Goal: Information Seeking & Learning: Check status

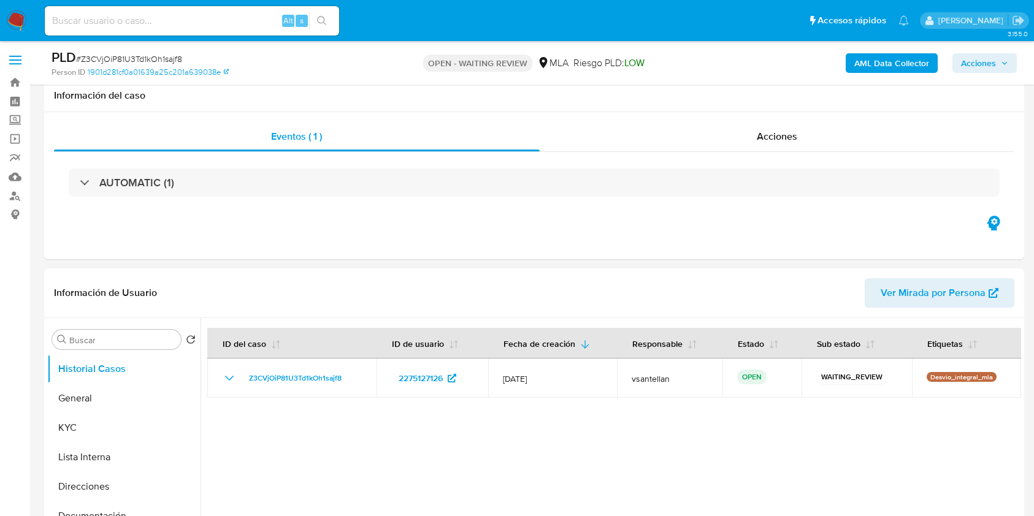
select select "10"
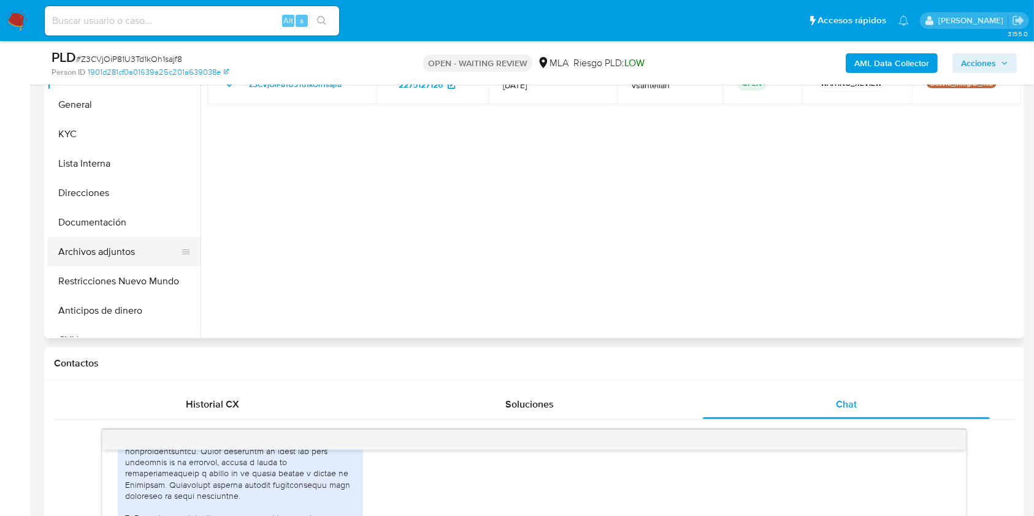
scroll to position [280, 0]
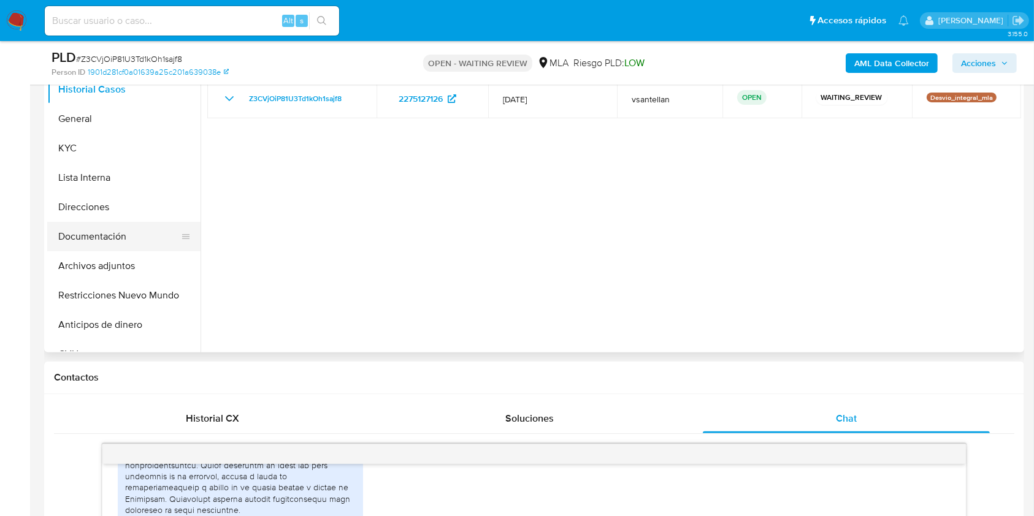
click at [108, 229] on button "Documentación" at bounding box center [118, 236] width 143 height 29
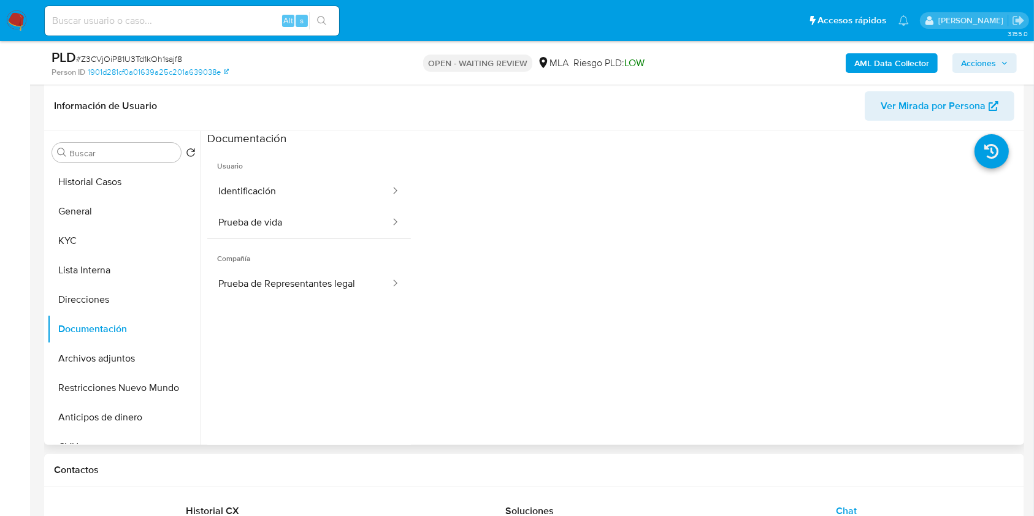
scroll to position [116, 0]
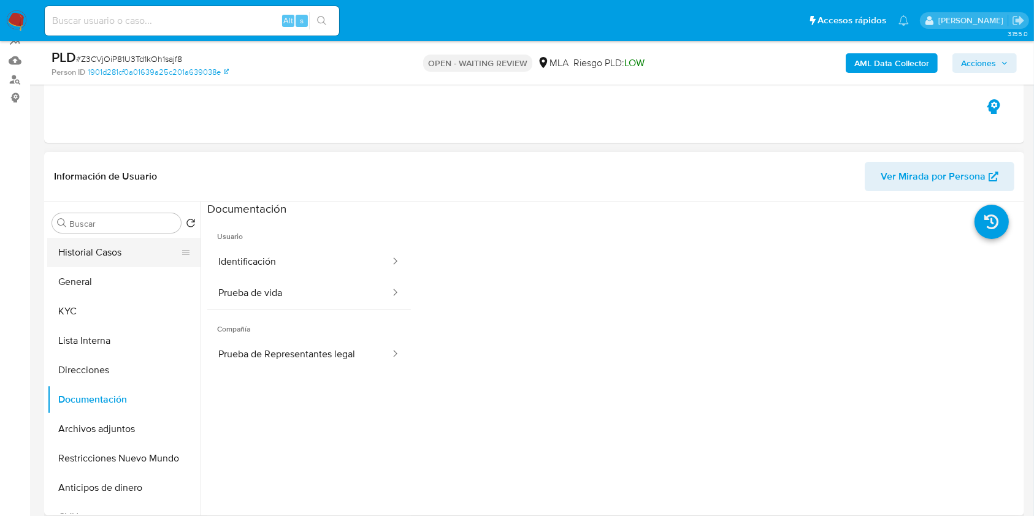
click at [123, 248] on button "Historial Casos" at bounding box center [118, 252] width 143 height 29
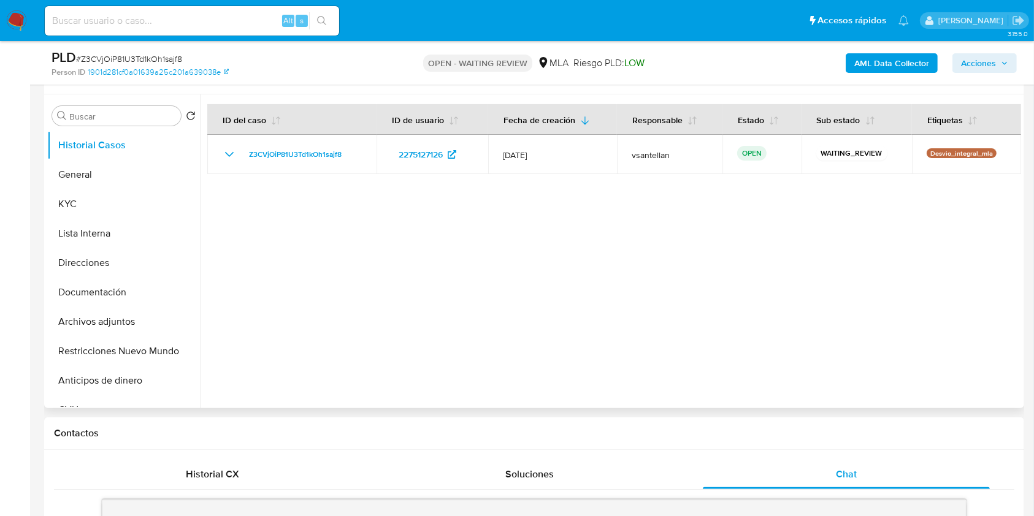
scroll to position [198, 0]
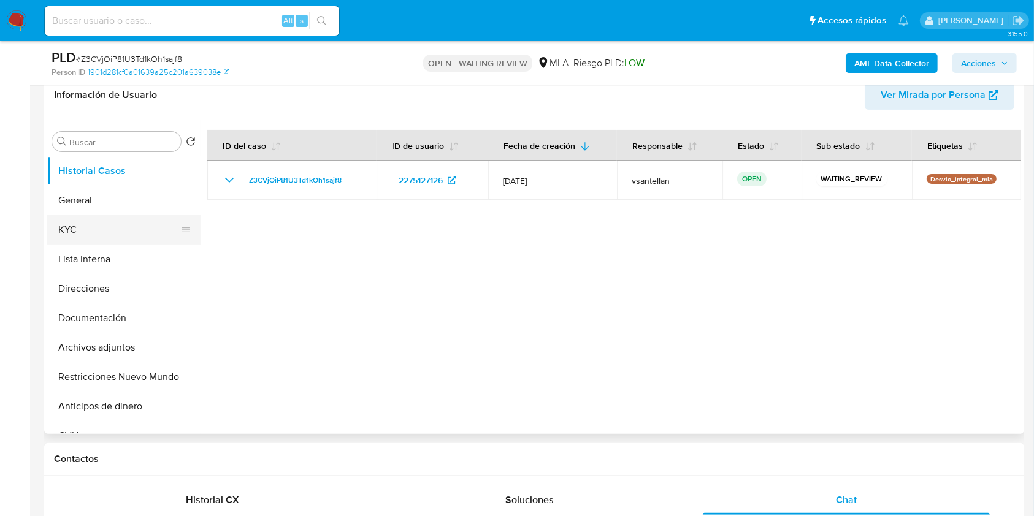
drag, startPoint x: 89, startPoint y: 226, endPoint x: 112, endPoint y: 230, distance: 23.7
click at [89, 226] on button "KYC" at bounding box center [118, 229] width 143 height 29
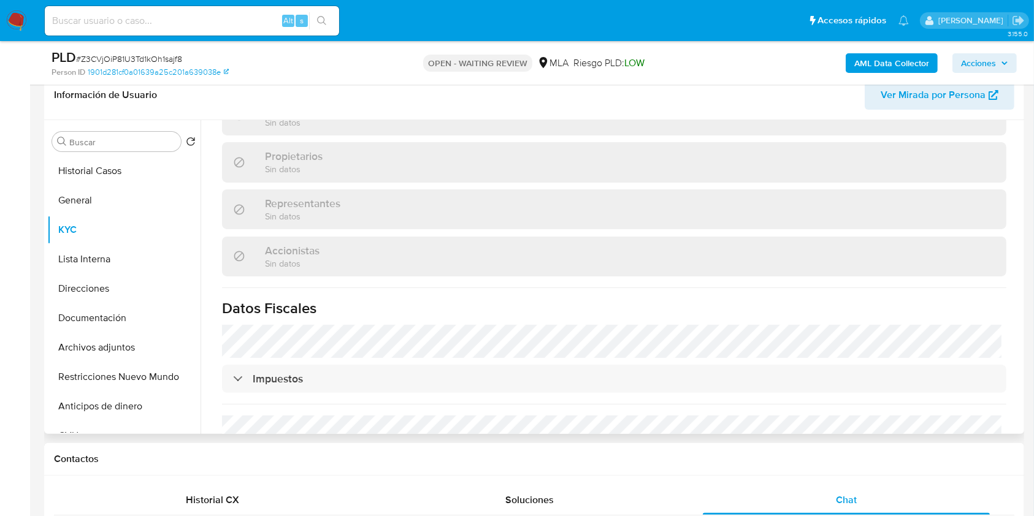
scroll to position [823, 0]
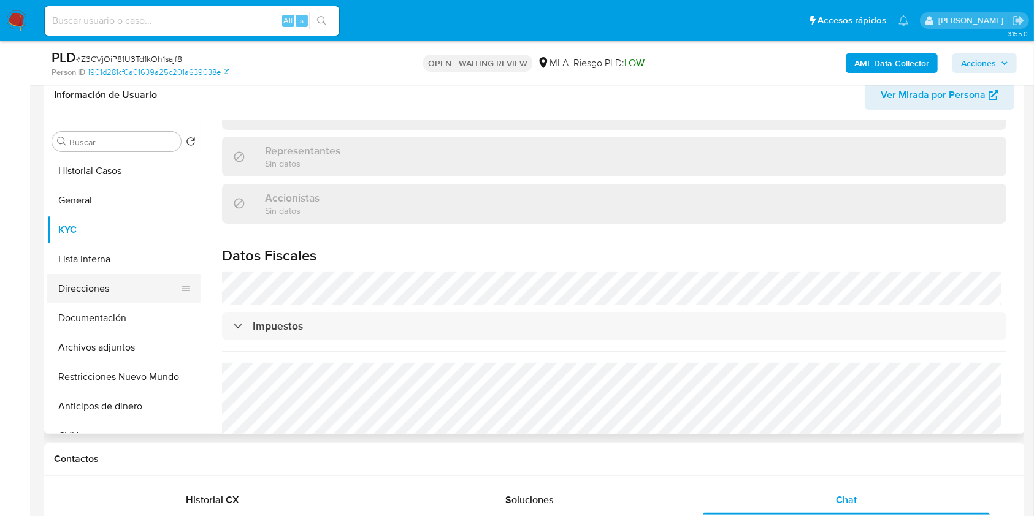
click at [107, 292] on button "Direcciones" at bounding box center [118, 288] width 143 height 29
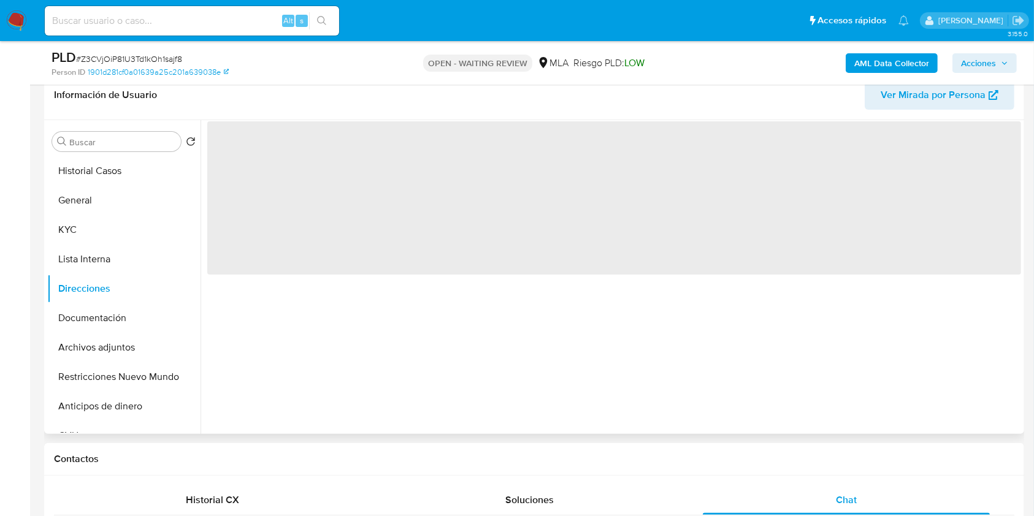
scroll to position [0, 0]
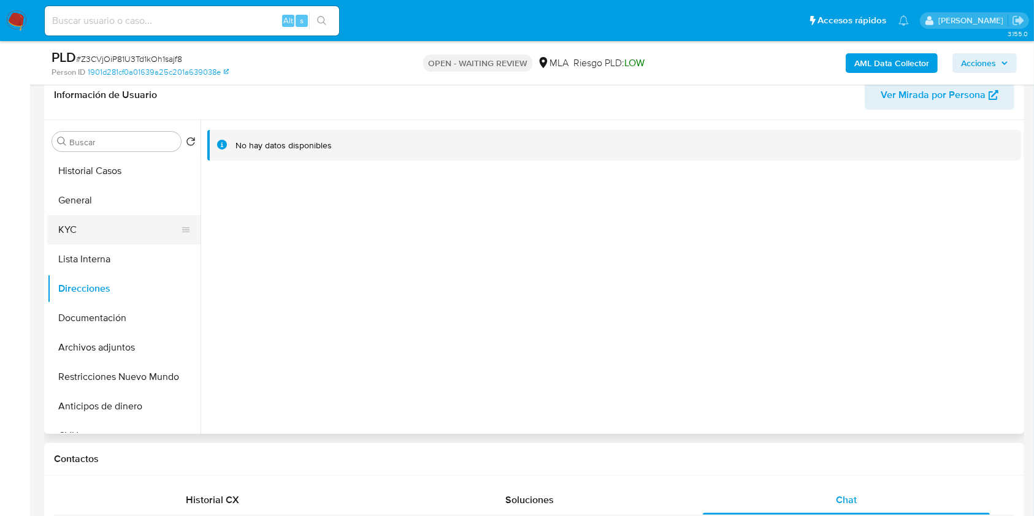
click at [83, 233] on button "KYC" at bounding box center [118, 229] width 143 height 29
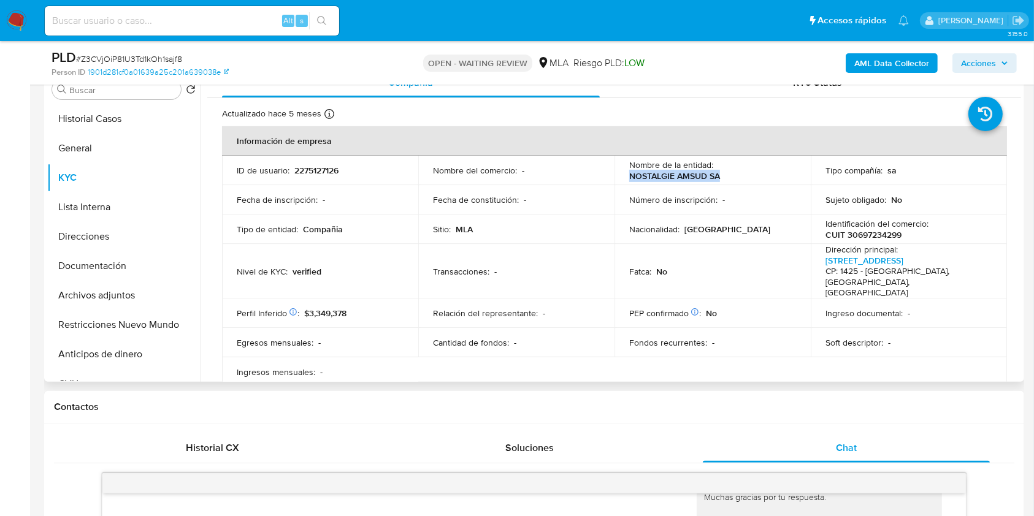
drag, startPoint x: 721, startPoint y: 179, endPoint x: 624, endPoint y: 174, distance: 97.6
click at [624, 174] on td "Nombre de la entidad : NOSTALGIE AMSUD SA" at bounding box center [712, 170] width 196 height 29
copy p "NOSTALGIE AMSUD SA"
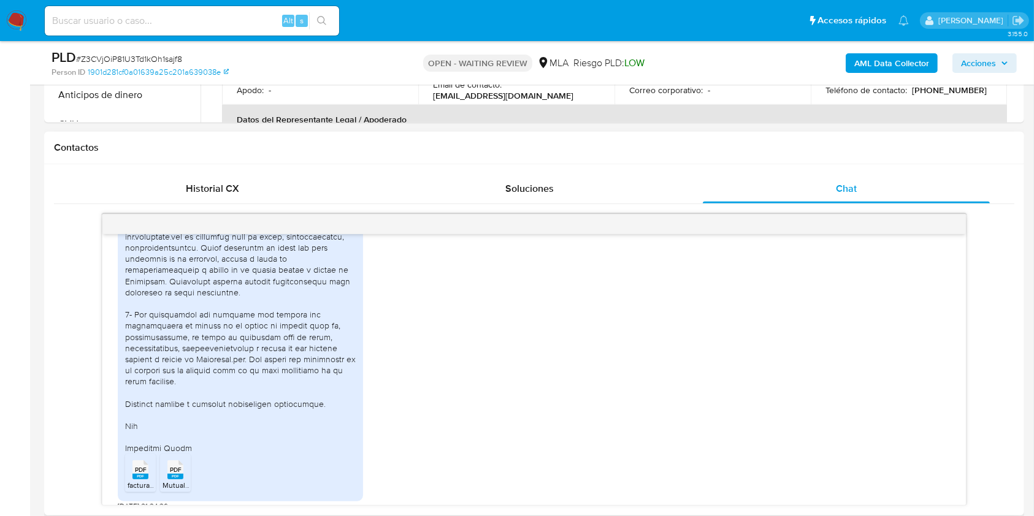
scroll to position [1951, 0]
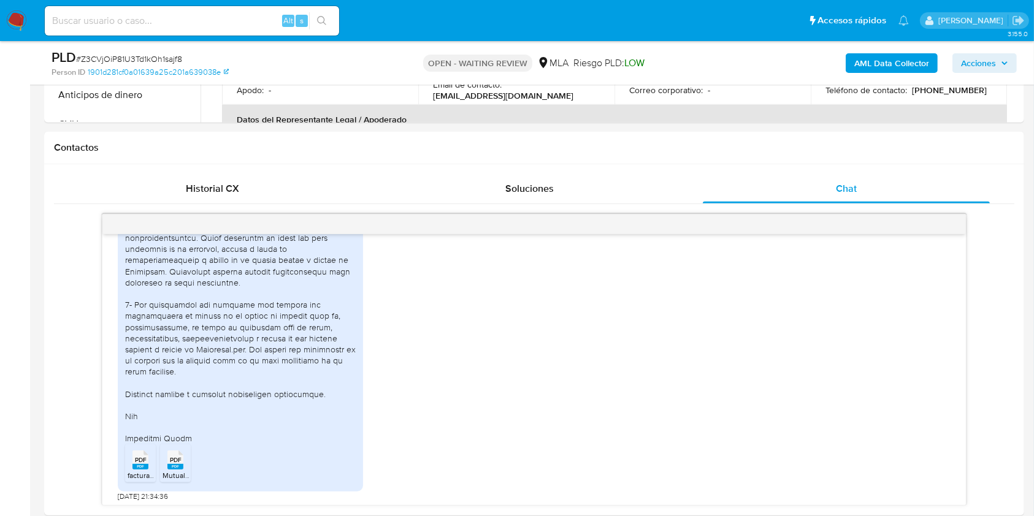
click at [147, 22] on input at bounding box center [192, 21] width 294 height 16
paste input "311578527"
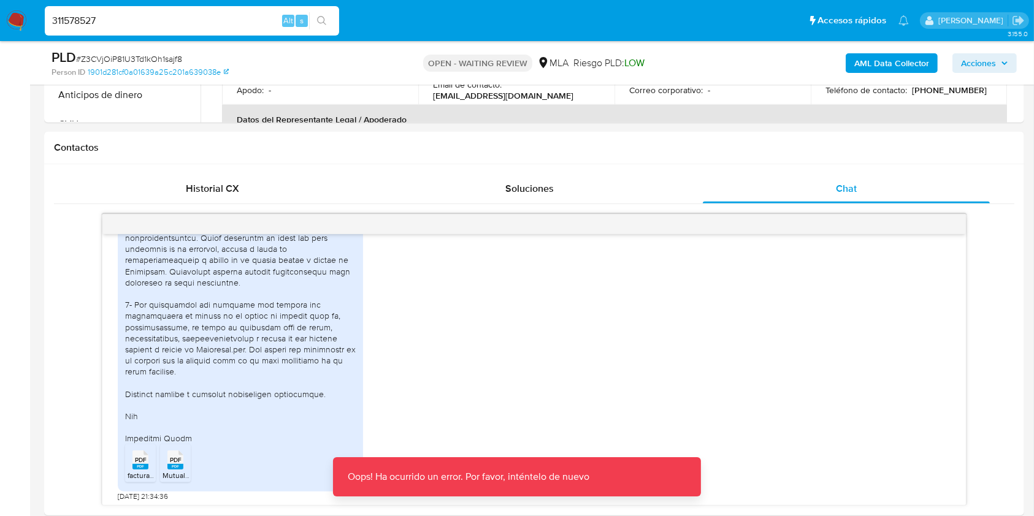
click at [143, 36] on div "311578527 Alt s" at bounding box center [192, 21] width 294 height 34
click at [131, 17] on input "311578527" at bounding box center [192, 21] width 294 height 16
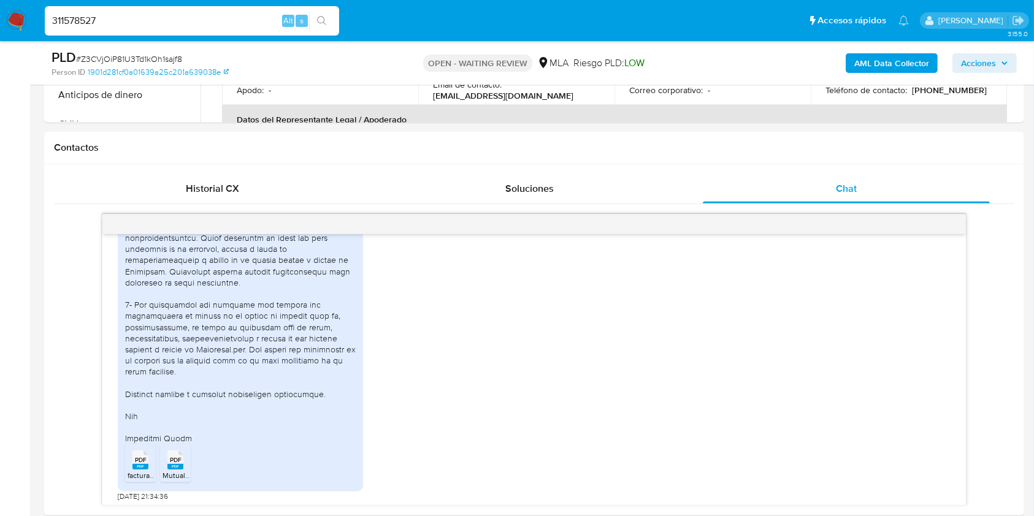
type input "311578527"
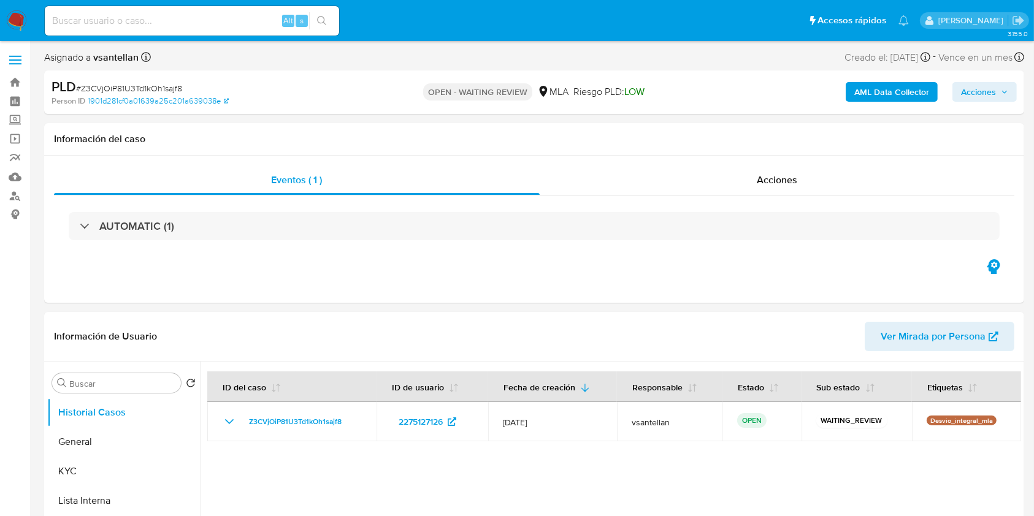
select select "10"
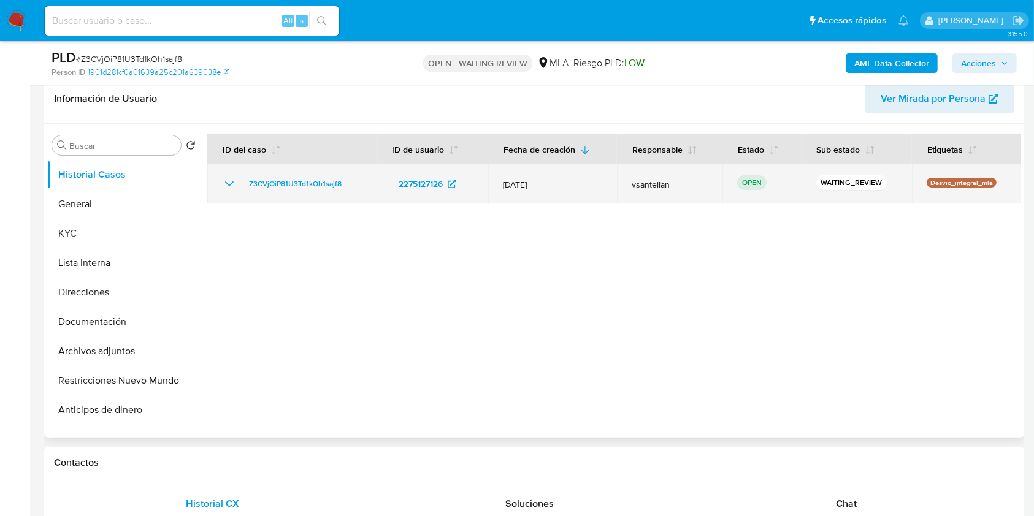
scroll to position [245, 0]
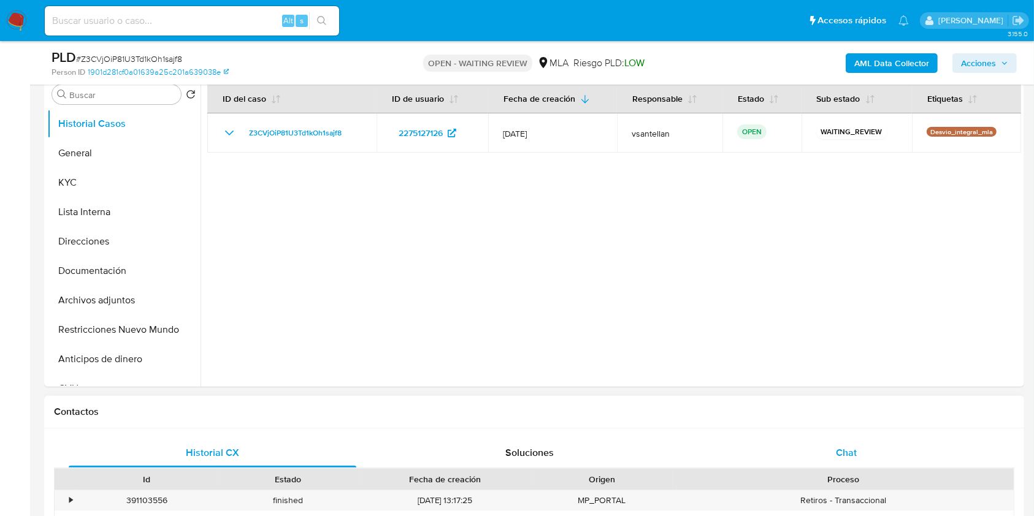
click at [895, 438] on div "Chat" at bounding box center [847, 452] width 288 height 29
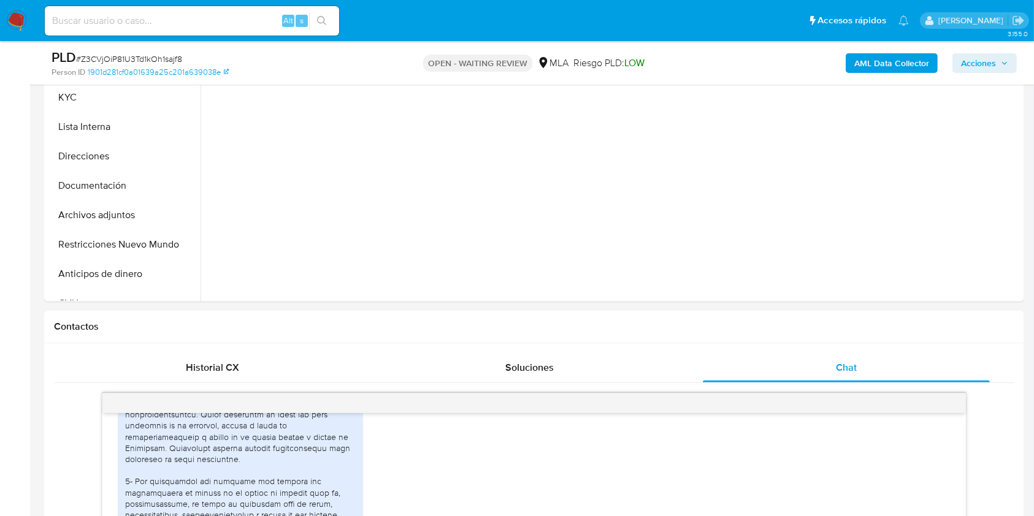
scroll to position [294, 0]
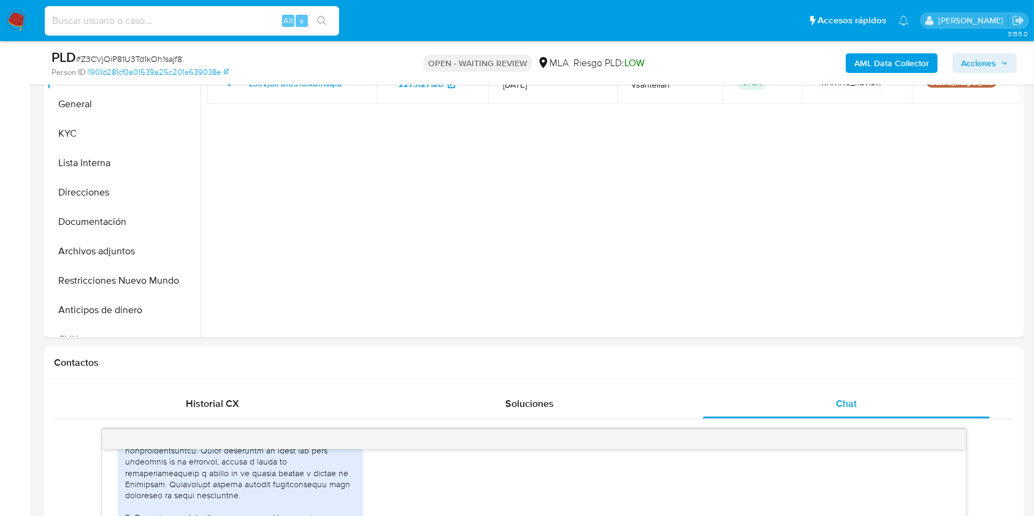
click at [136, 24] on input at bounding box center [192, 21] width 294 height 16
paste input "311578527"
type input "311578527"
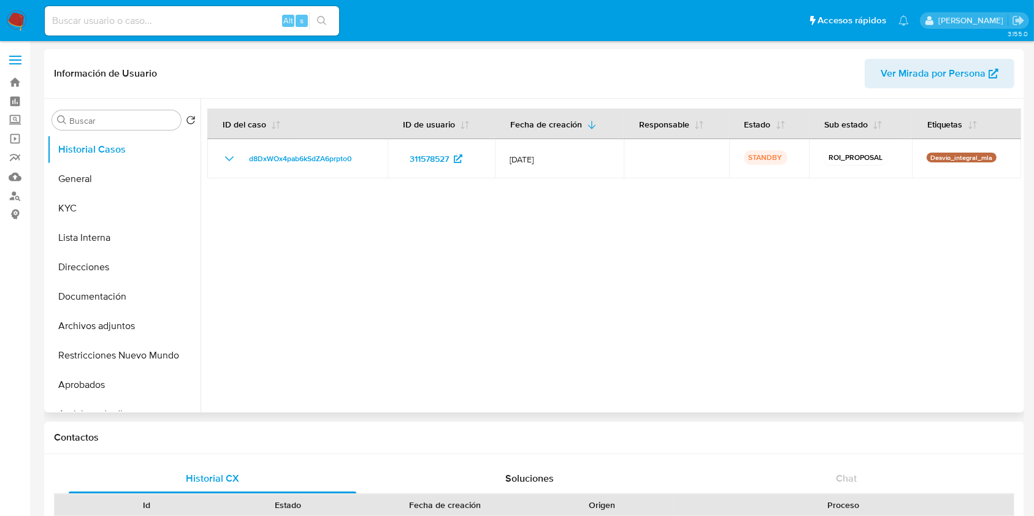
select select "10"
click at [104, 319] on button "Archivos adjuntos" at bounding box center [118, 325] width 143 height 29
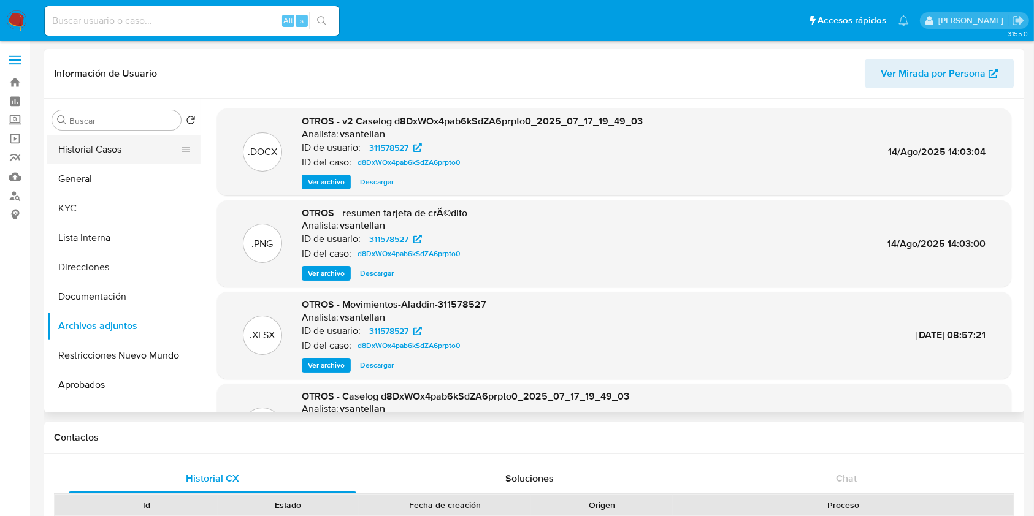
click at [118, 153] on button "Historial Casos" at bounding box center [118, 149] width 143 height 29
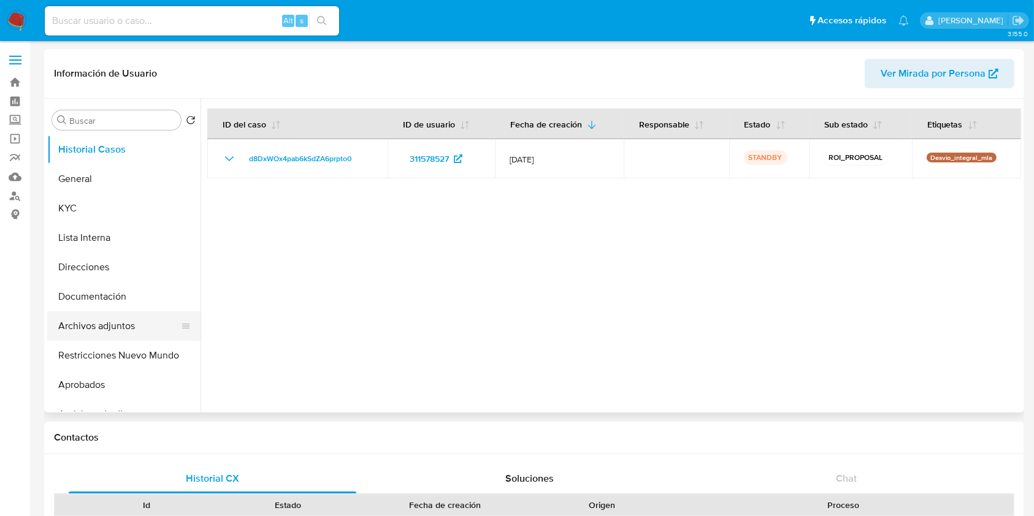
click at [116, 325] on button "Archivos adjuntos" at bounding box center [118, 325] width 143 height 29
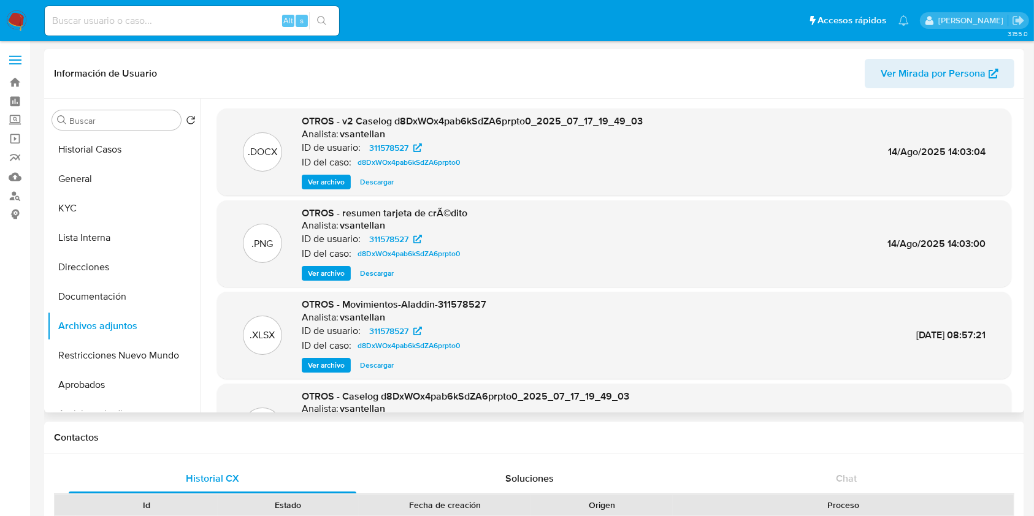
click at [382, 186] on span "Descargar" at bounding box center [377, 182] width 34 height 12
click at [331, 274] on span "Ver archivo" at bounding box center [326, 273] width 37 height 12
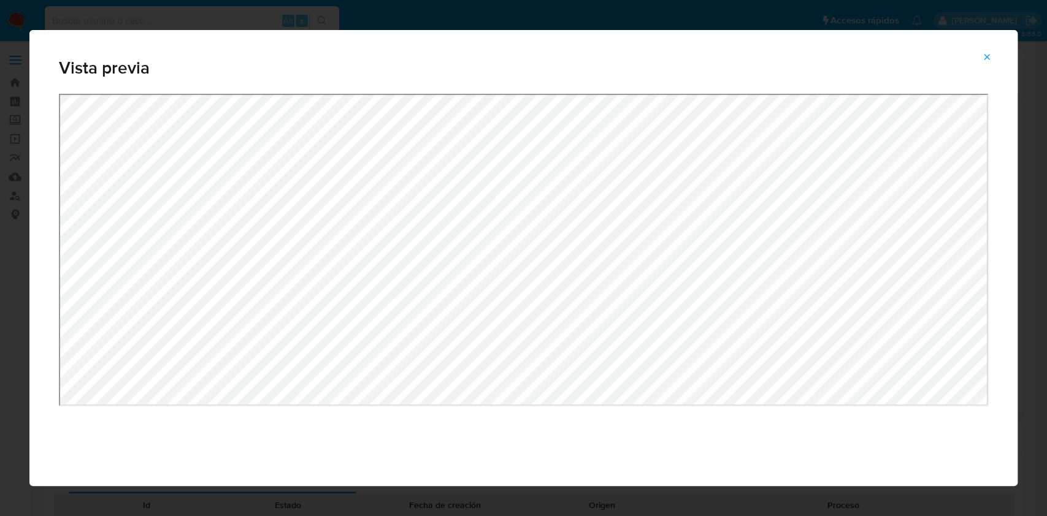
click at [982, 63] on span "Attachment preview" at bounding box center [987, 56] width 10 height 17
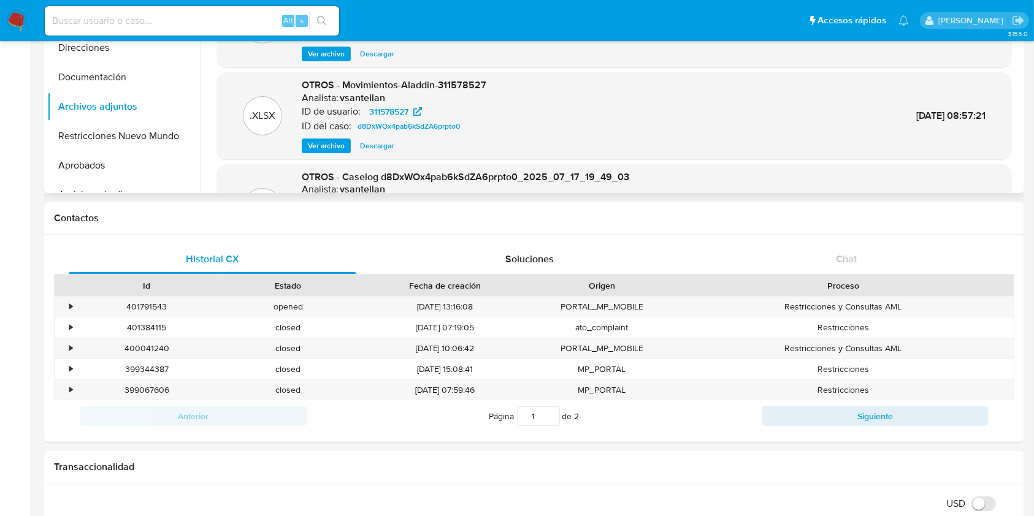
scroll to position [327, 0]
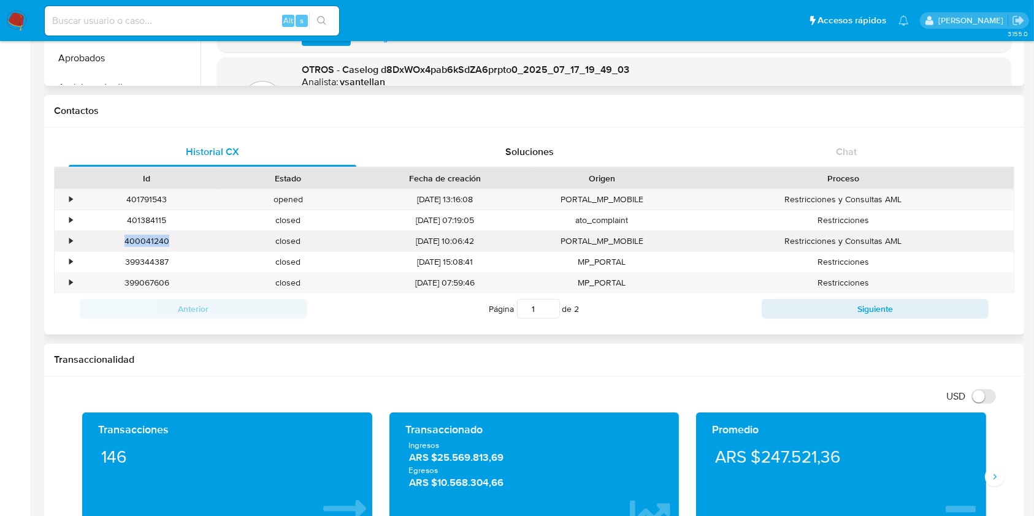
drag, startPoint x: 167, startPoint y: 242, endPoint x: 120, endPoint y: 243, distance: 46.6
click at [120, 243] on div "400041240" at bounding box center [147, 241] width 142 height 20
copy div "400041240"
